Goal: Task Accomplishment & Management: Manage account settings

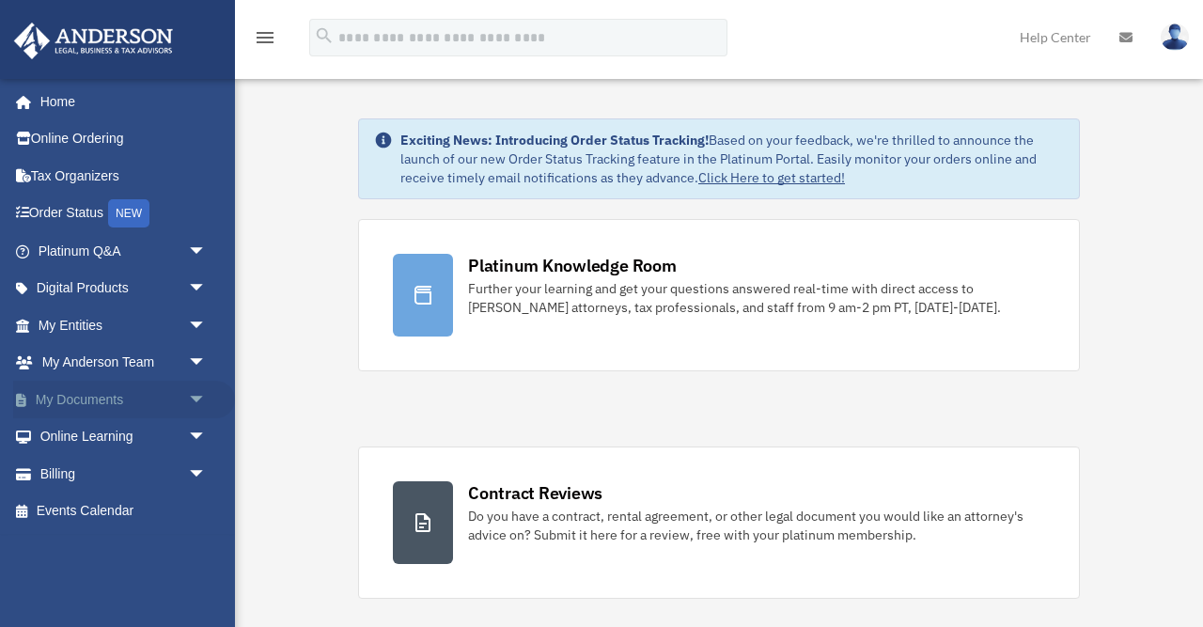
click at [188, 398] on span "arrow_drop_down" at bounding box center [207, 400] width 38 height 39
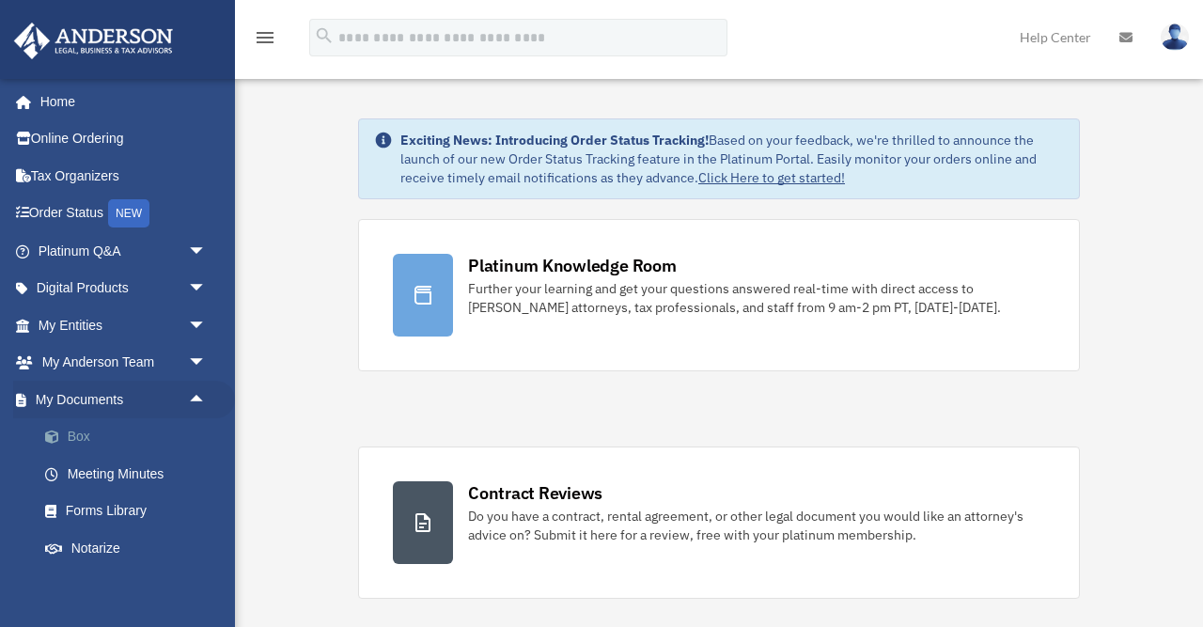
click at [55, 440] on span at bounding box center [61, 436] width 12 height 13
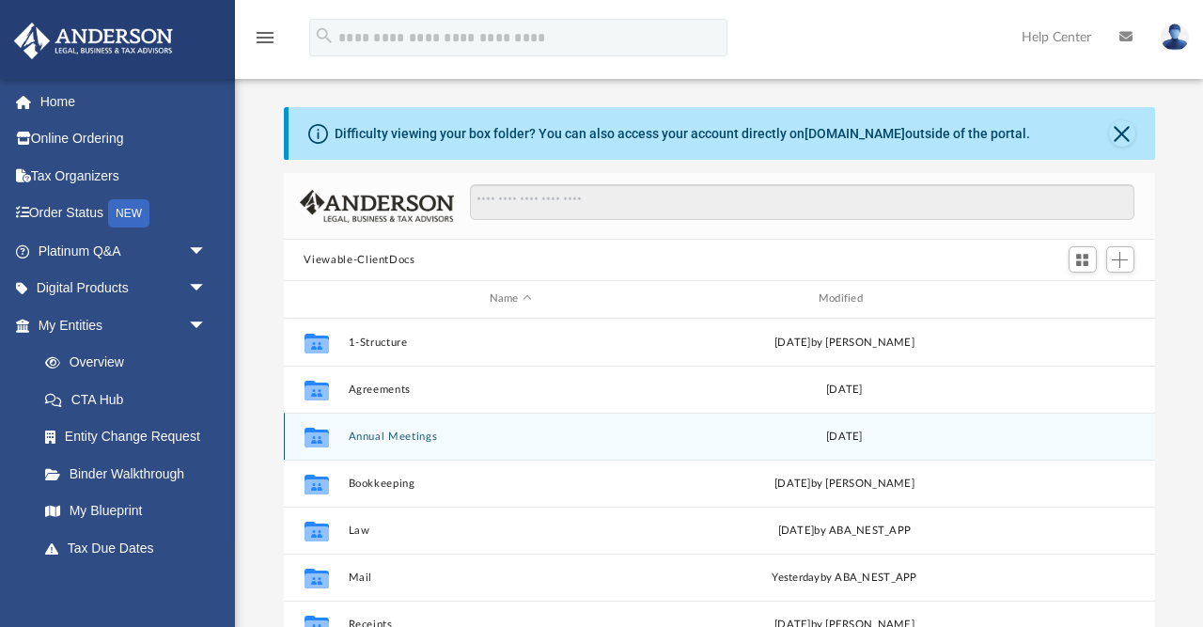
scroll to position [32, 0]
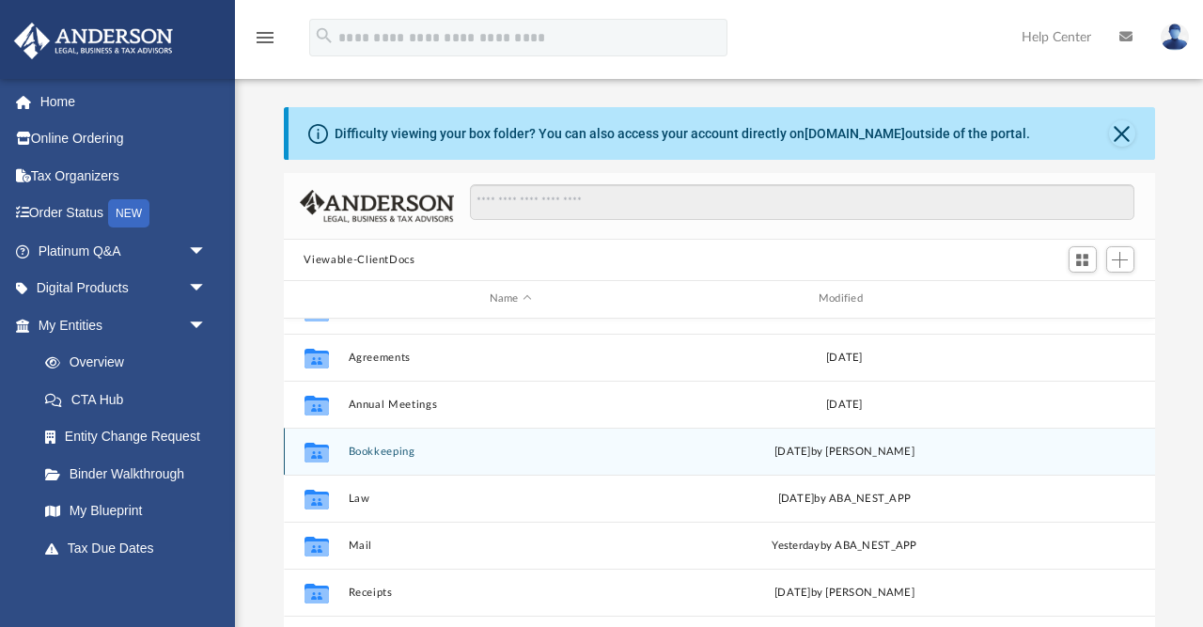
click at [552, 458] on div "Collaborated Folder Bookkeeping Sat Aug 30 2025 by James Herrera" at bounding box center [719, 450] width 871 height 47
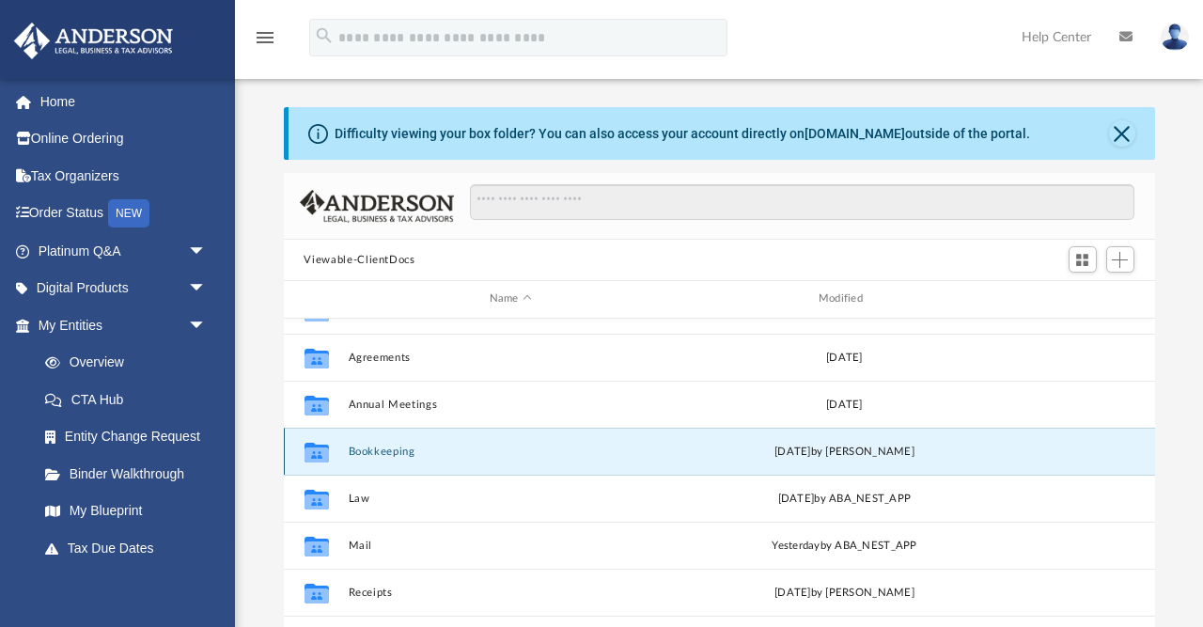
click at [368, 445] on button "Bookkeeping" at bounding box center [510, 451] width 325 height 12
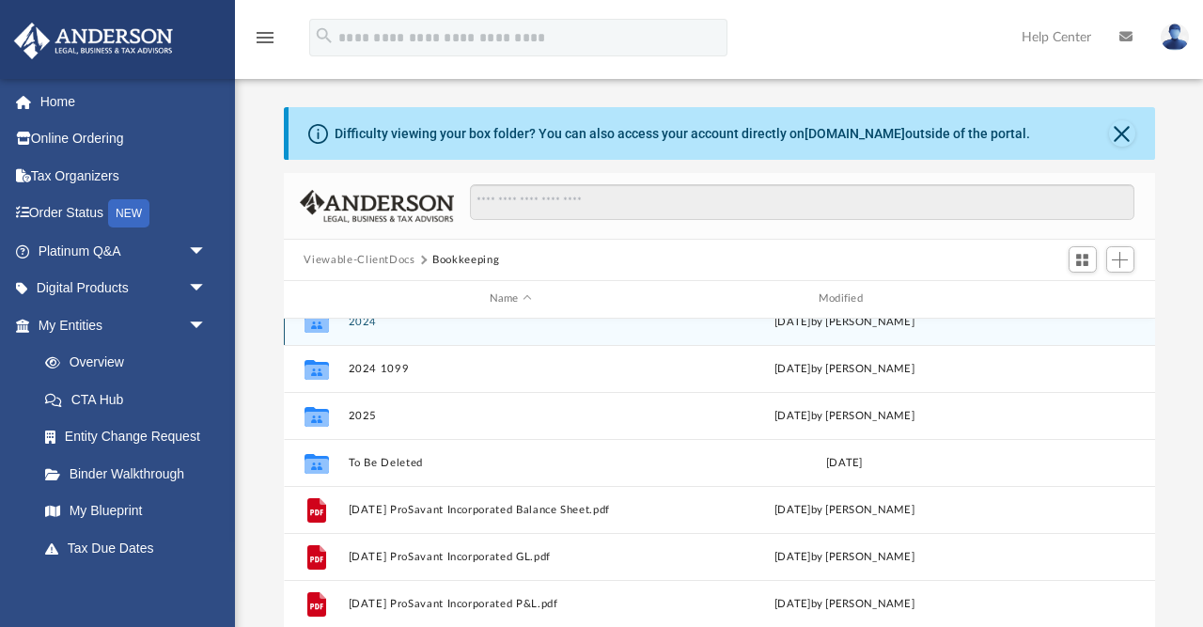
scroll to position [167, 0]
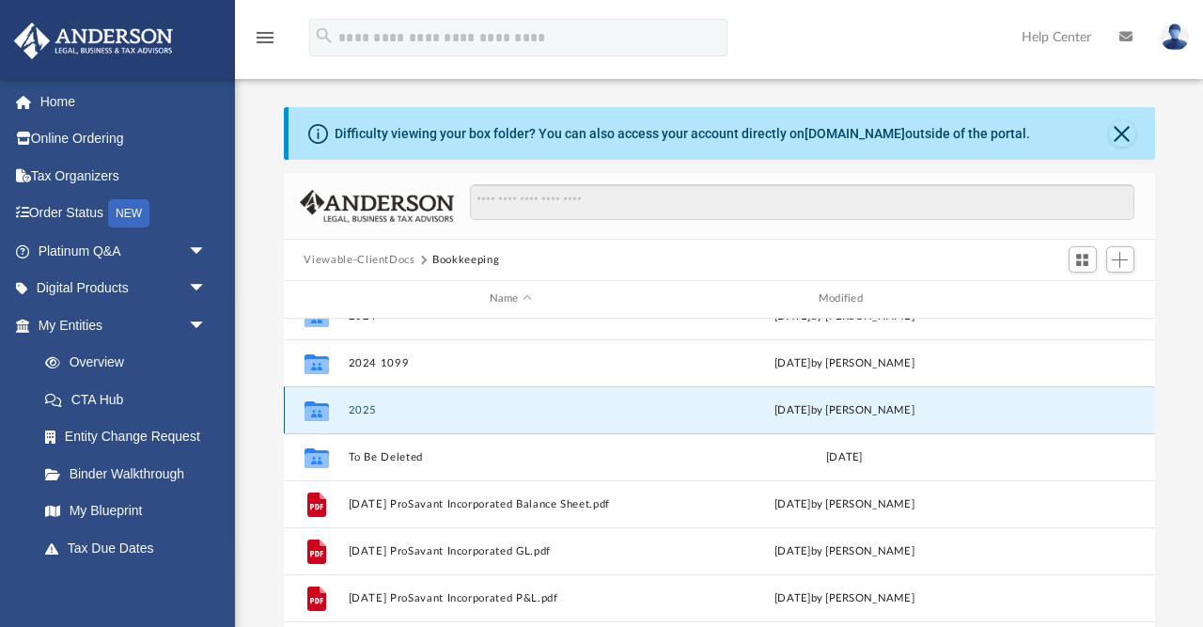
click at [354, 410] on button "2025" at bounding box center [510, 410] width 325 height 12
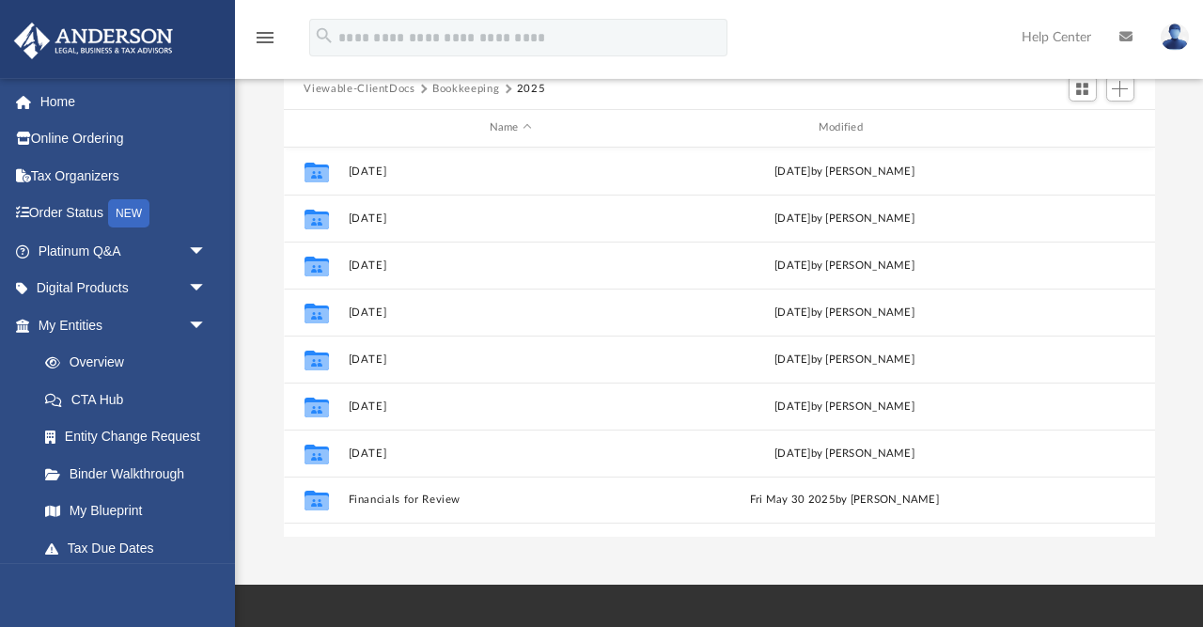
scroll to position [172, 0]
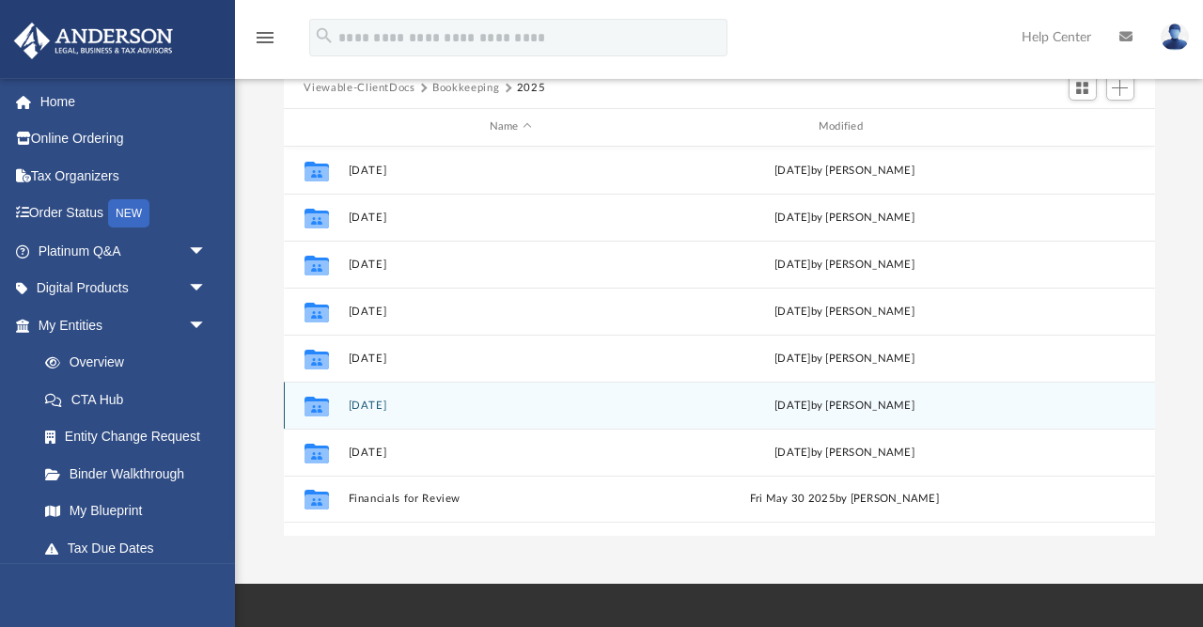
click at [388, 411] on button "2025.06.30" at bounding box center [510, 405] width 325 height 12
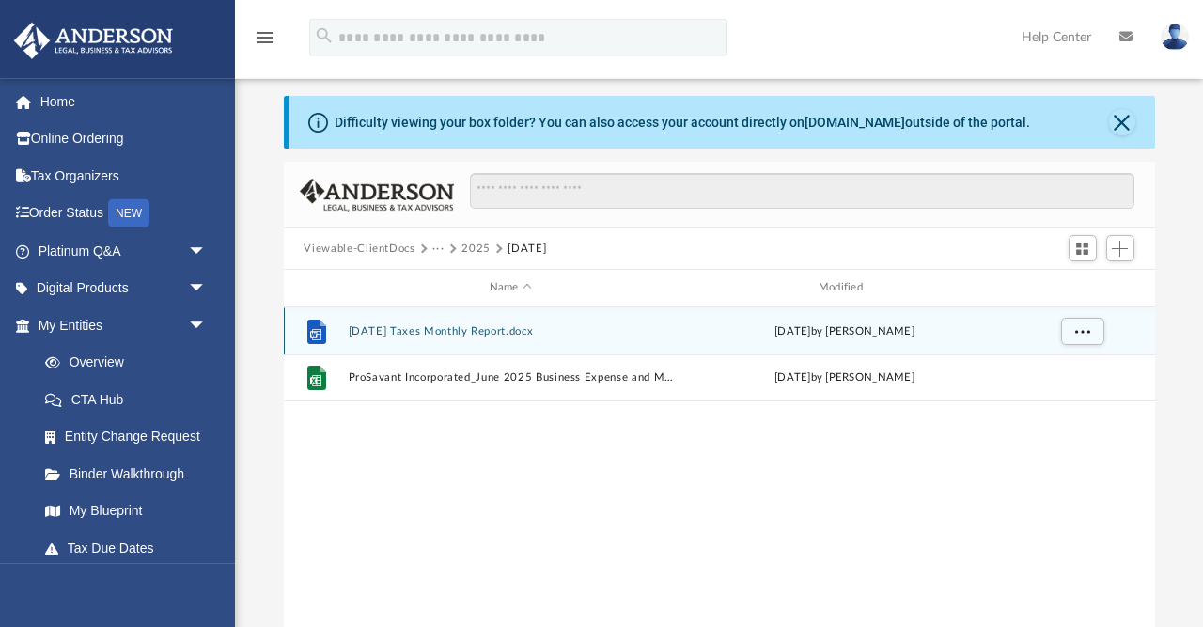
scroll to position [0, 0]
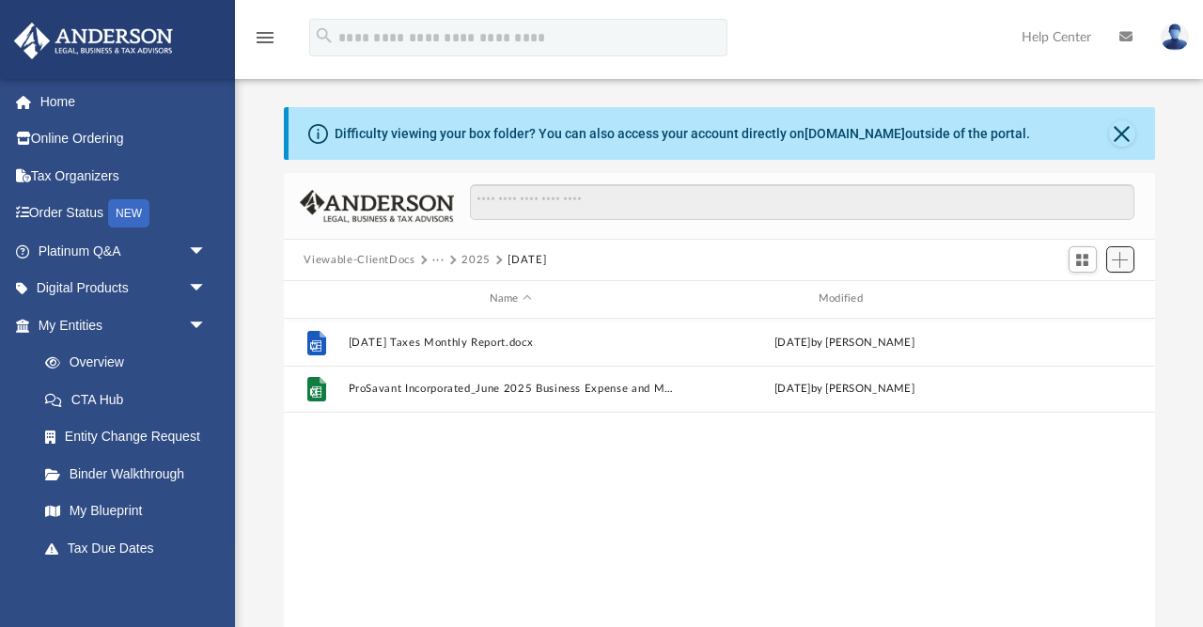
click at [1117, 264] on span "Add" at bounding box center [1119, 260] width 16 height 16
click at [1095, 291] on li "Upload" at bounding box center [1093, 297] width 60 height 20
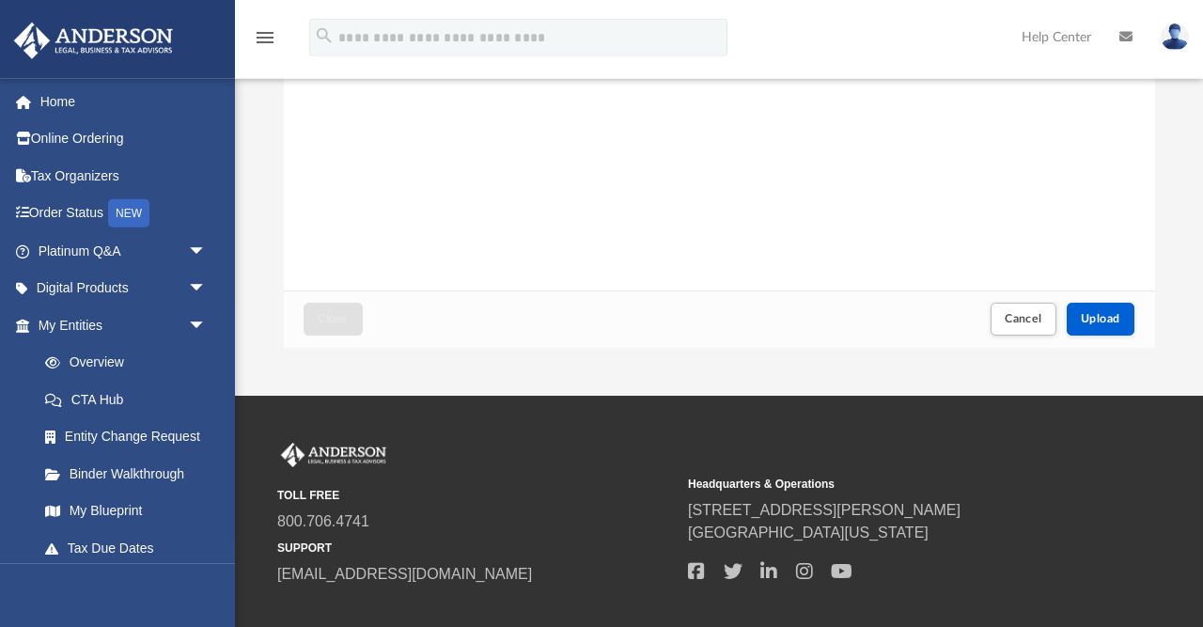
scroll to position [362, 0]
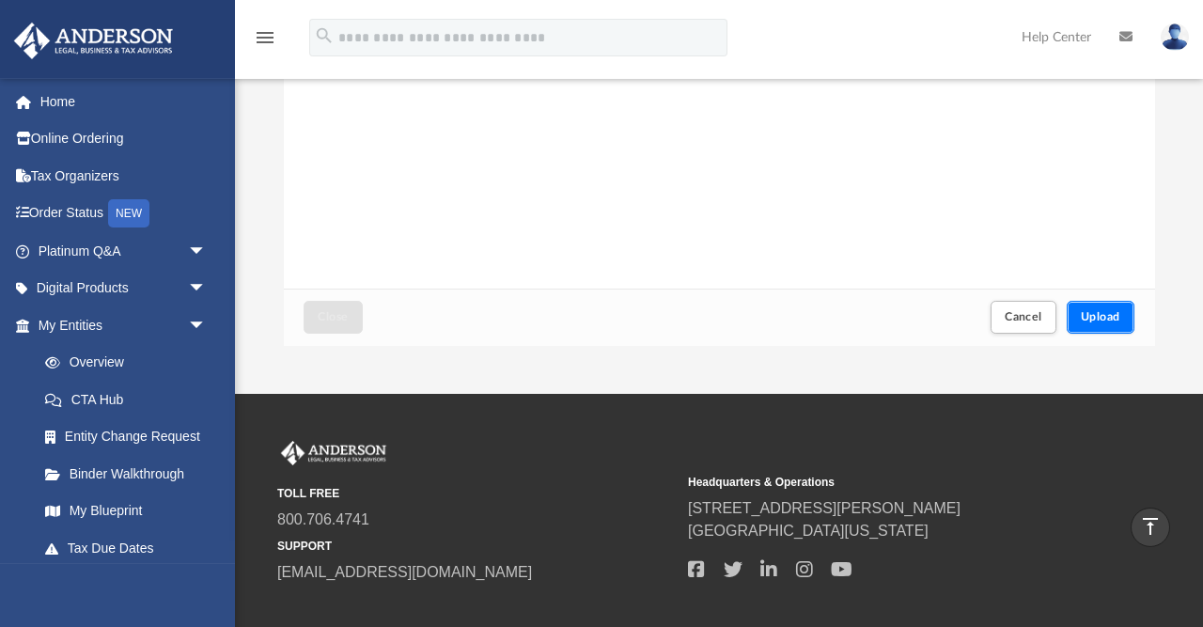
click at [1114, 311] on button "Upload" at bounding box center [1100, 317] width 68 height 33
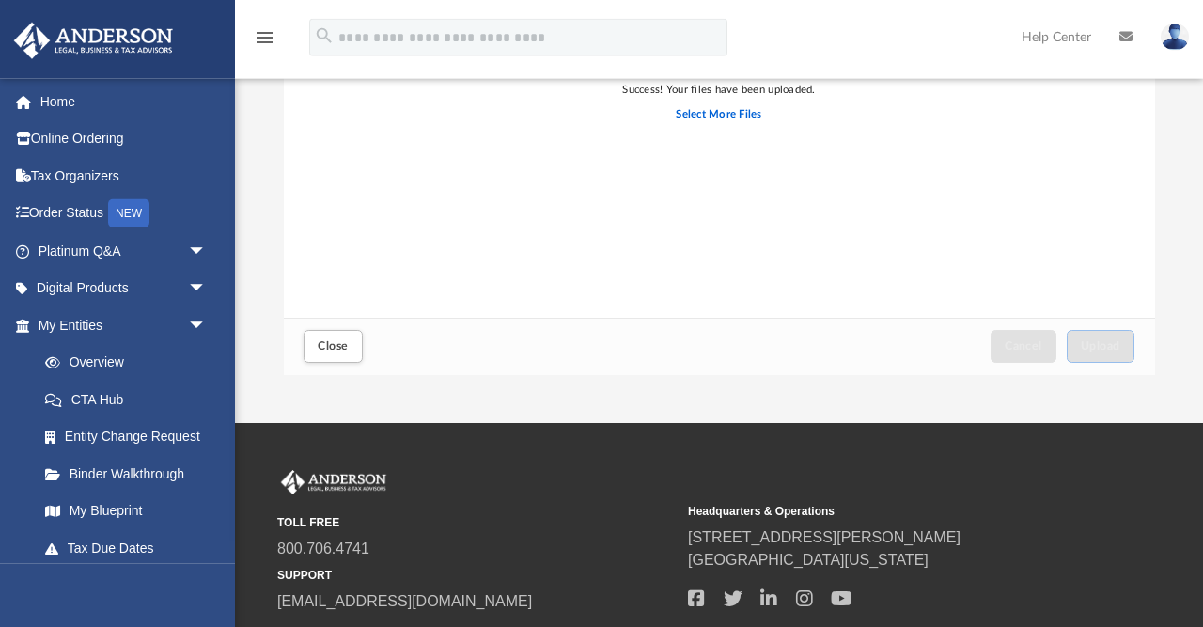
scroll to position [343, 0]
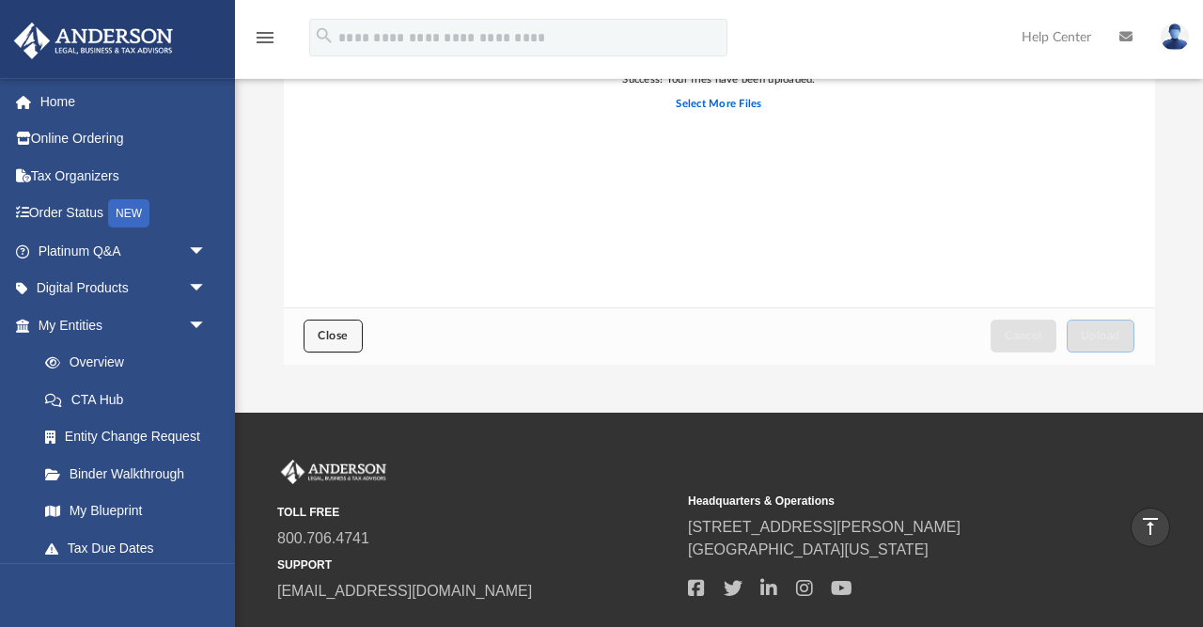
click at [324, 339] on span "Close" at bounding box center [333, 335] width 30 height 11
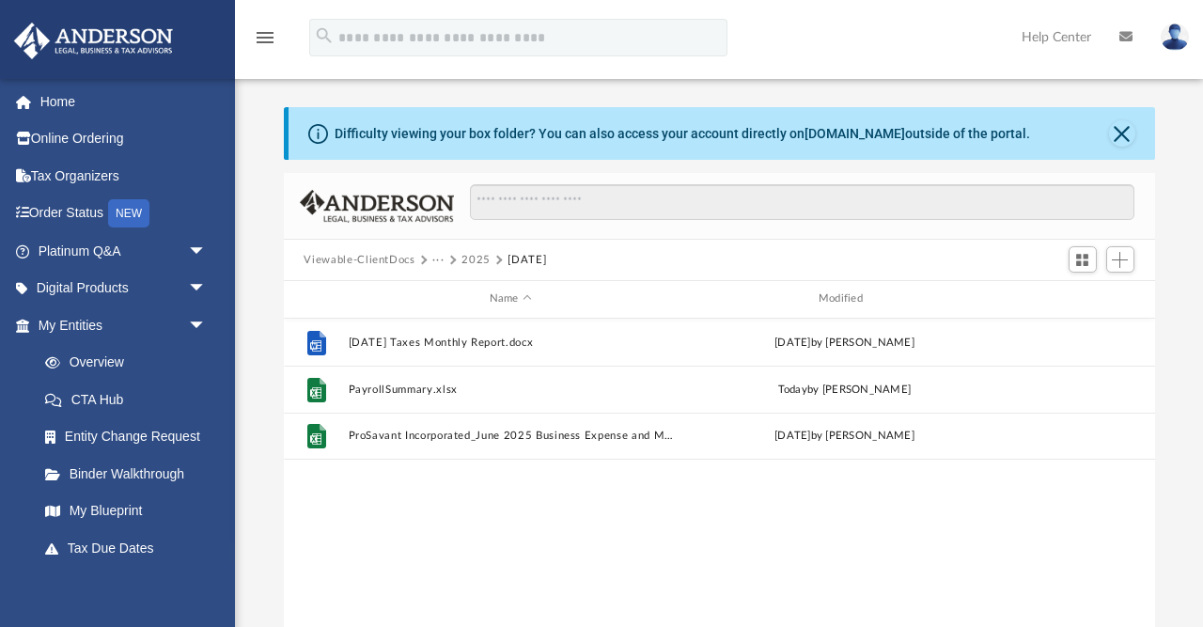
click at [468, 263] on button "2025" at bounding box center [475, 260] width 29 height 17
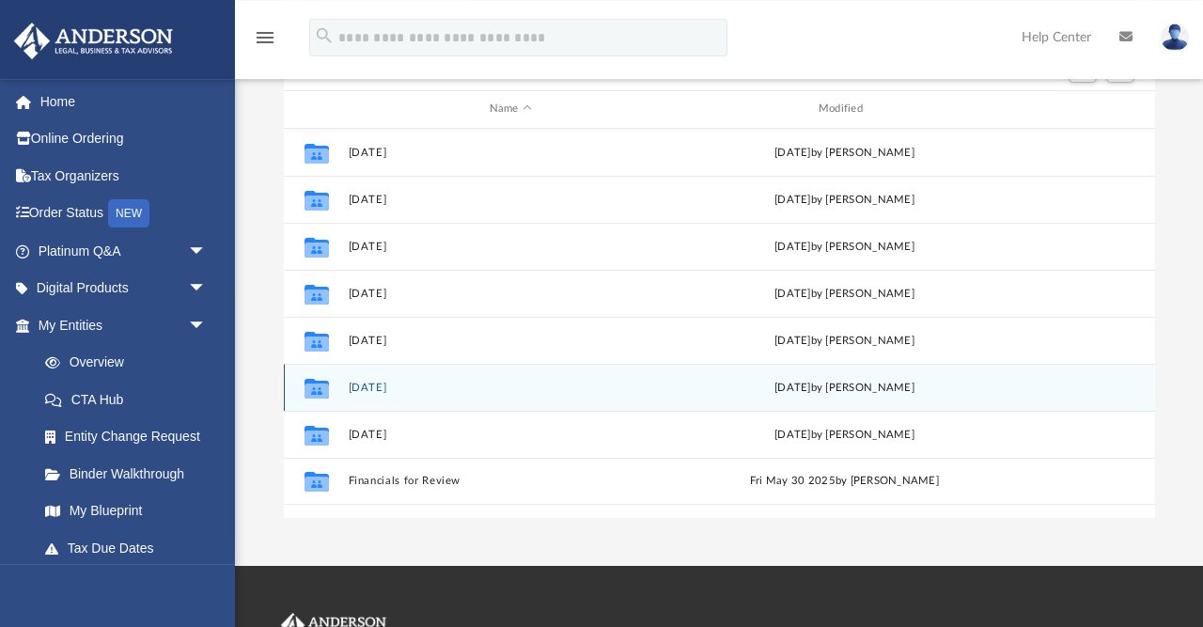
scroll to position [192, 0]
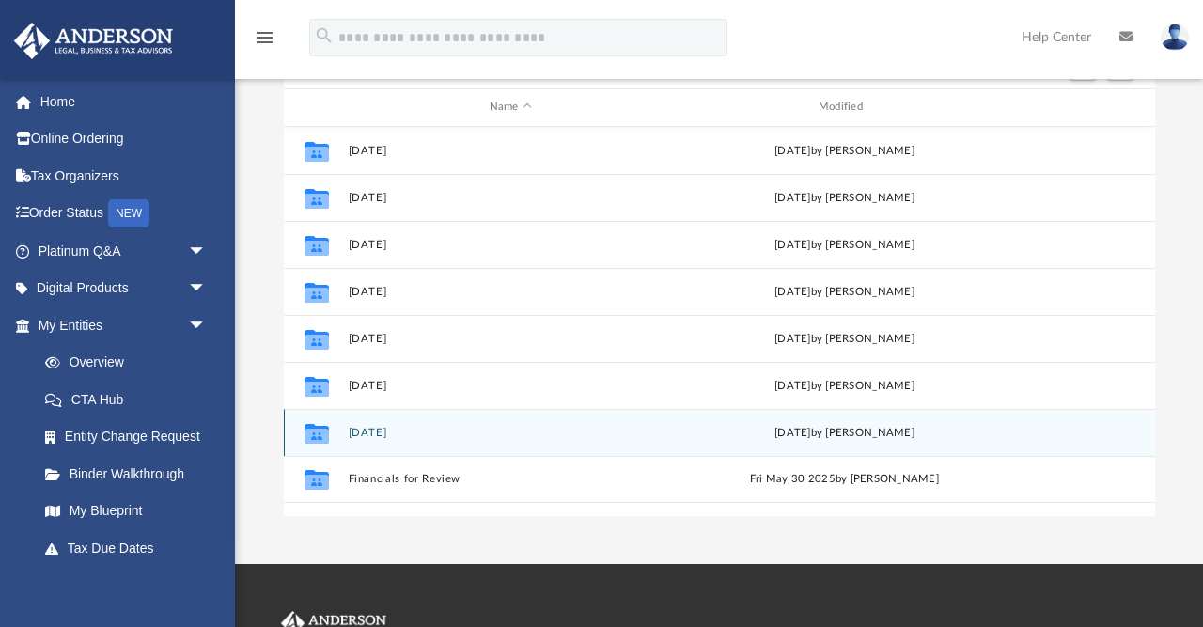
click at [380, 427] on button "2025.07.31" at bounding box center [510, 433] width 325 height 12
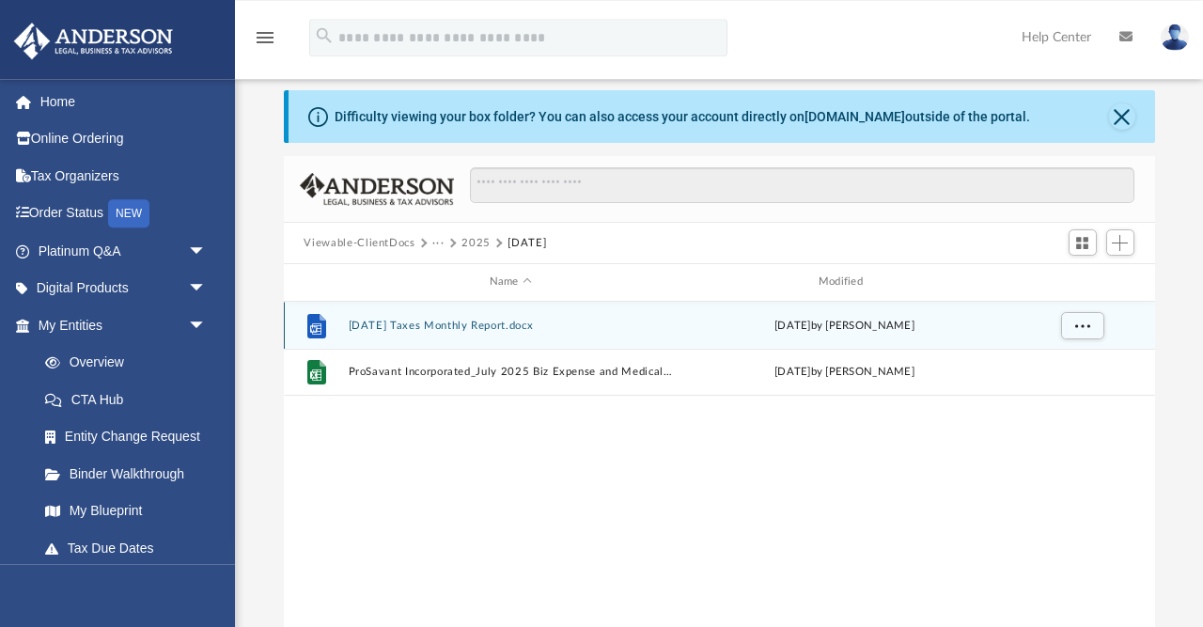
scroll to position [0, 0]
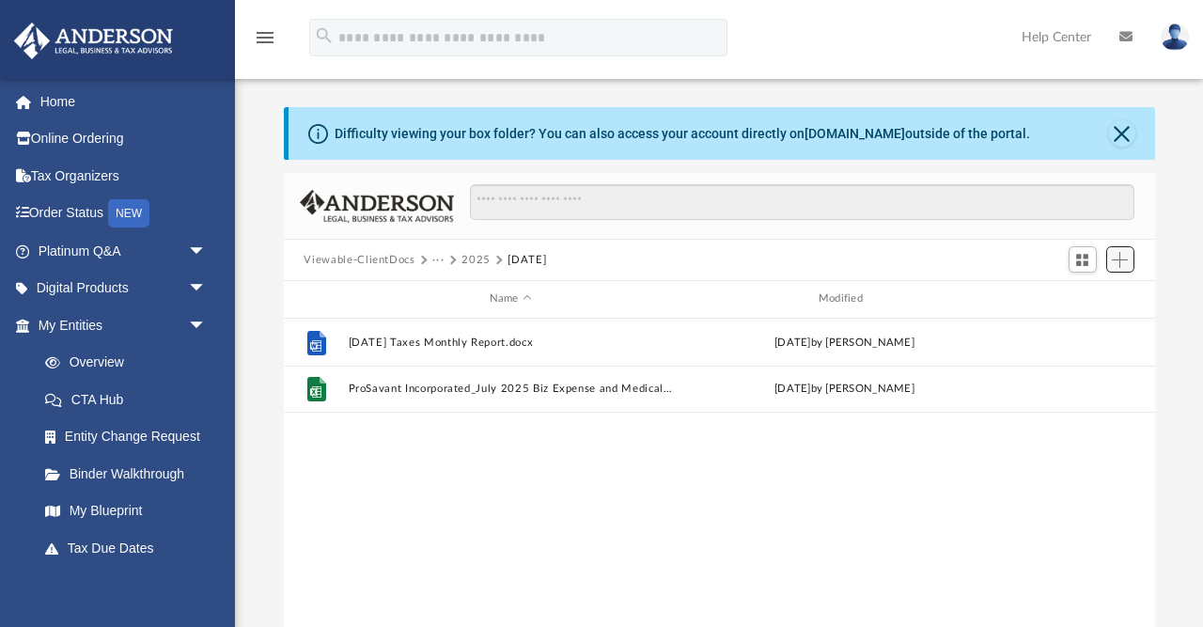
click at [1126, 258] on span "Add" at bounding box center [1119, 260] width 16 height 16
click at [1095, 294] on li "Upload" at bounding box center [1093, 297] width 60 height 20
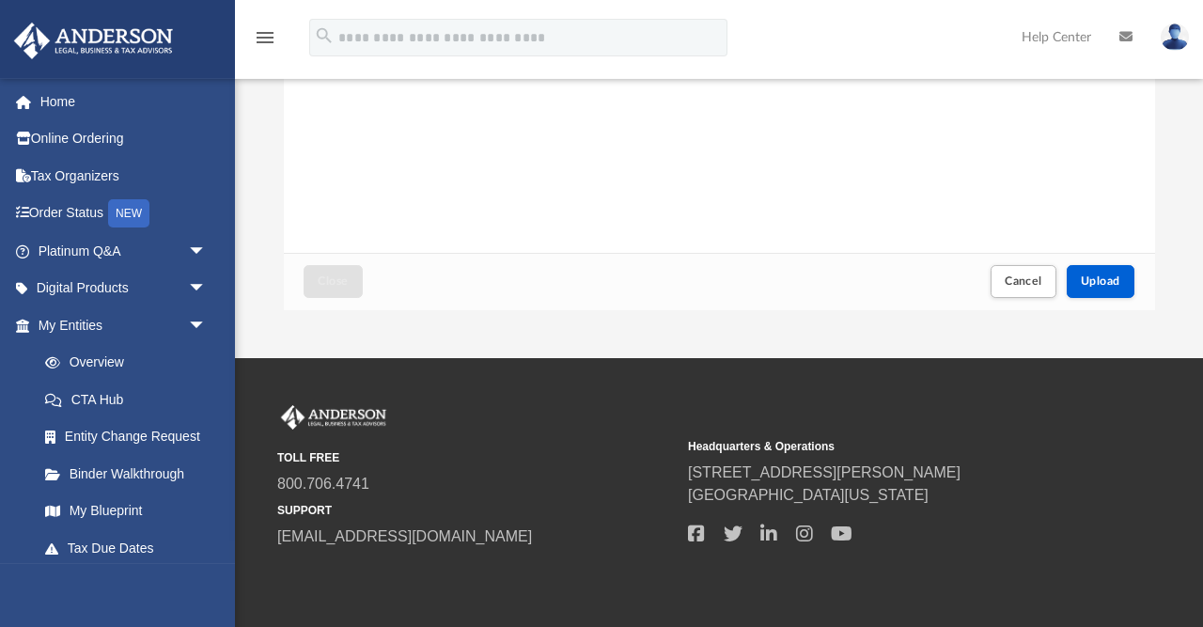
scroll to position [398, 0]
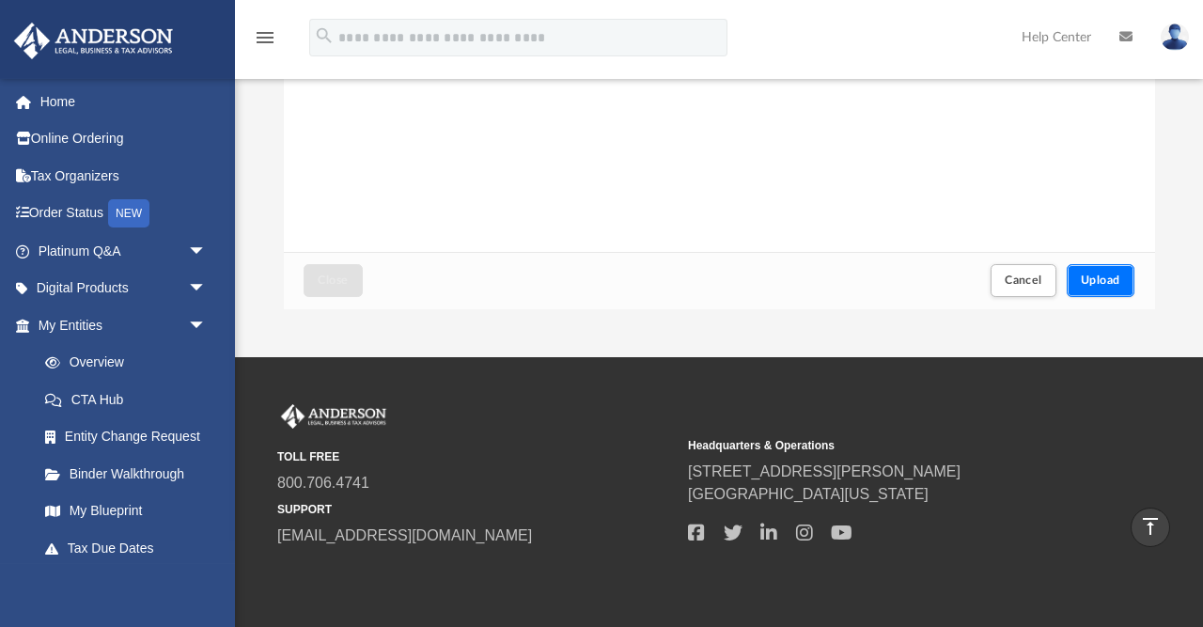
click at [1108, 284] on span "Upload" at bounding box center [1099, 279] width 39 height 11
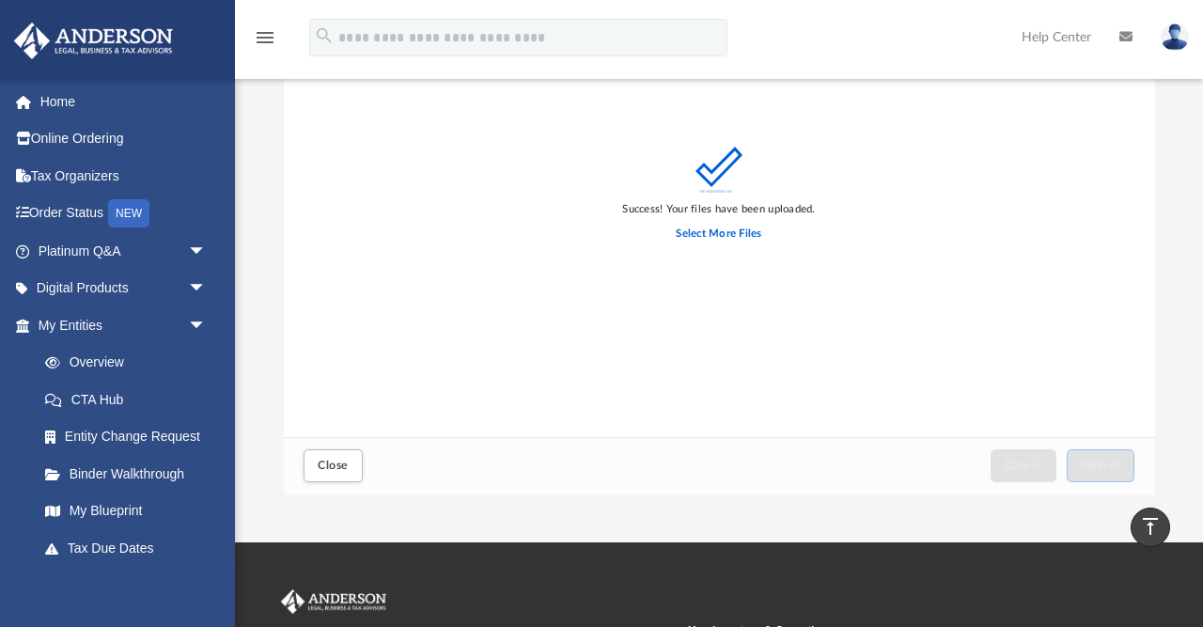
scroll to position [194, 0]
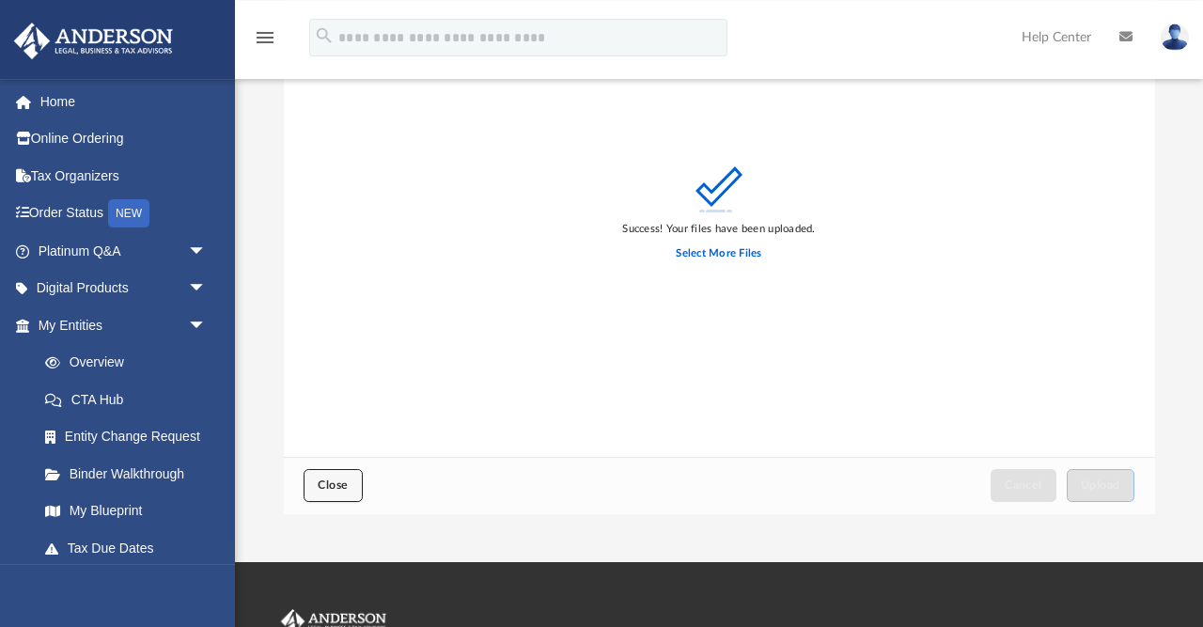
click at [341, 499] on button "Close" at bounding box center [332, 485] width 58 height 33
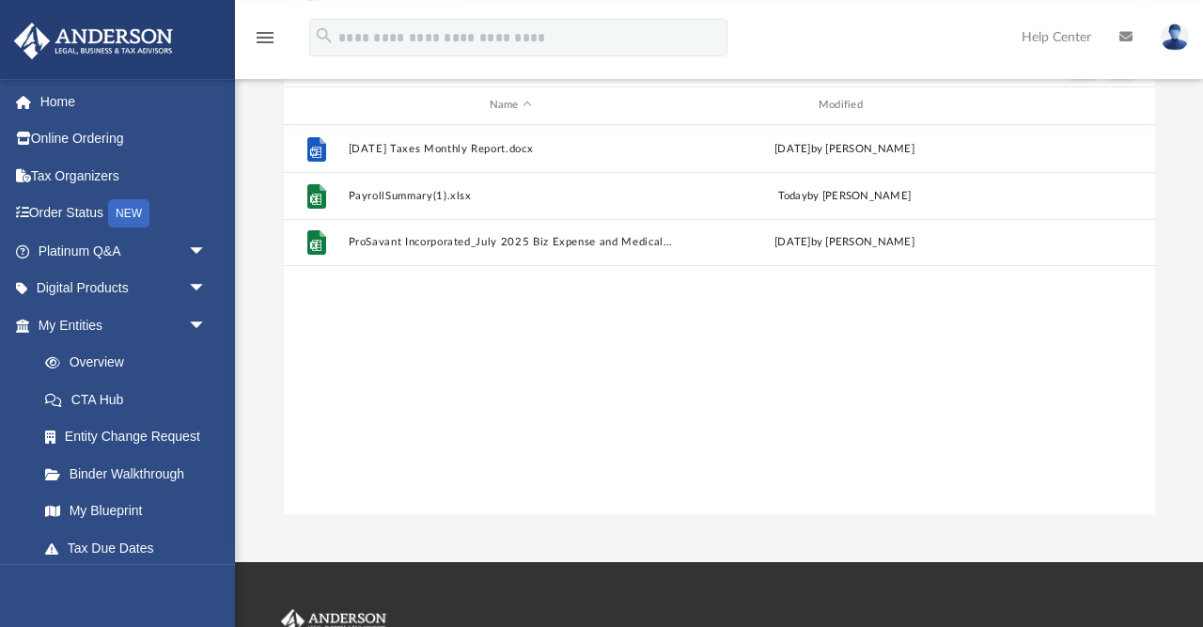
click at [1178, 42] on img at bounding box center [1174, 36] width 28 height 27
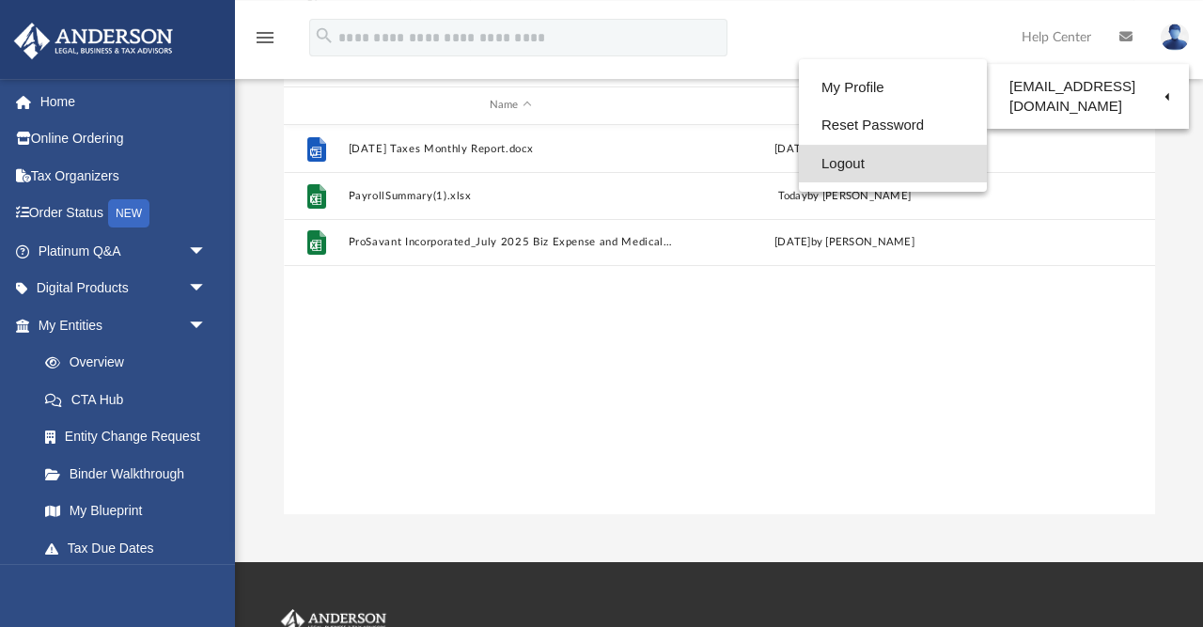
click at [848, 172] on link "Logout" at bounding box center [893, 164] width 188 height 39
